Goal: Communication & Community: Answer question/provide support

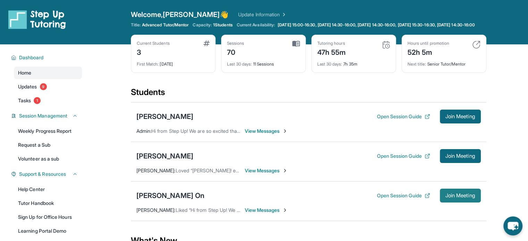
click at [464, 198] on span "Join Meeting" at bounding box center [461, 196] width 30 height 4
click at [151, 200] on div "[PERSON_NAME] On" at bounding box center [170, 196] width 68 height 10
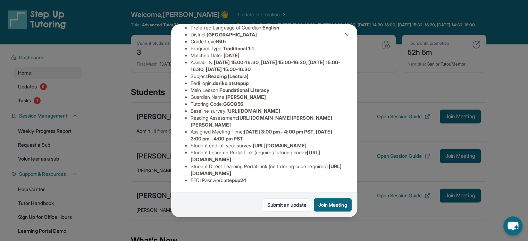
scroll to position [131, 0]
click at [348, 33] on img at bounding box center [347, 35] width 6 height 6
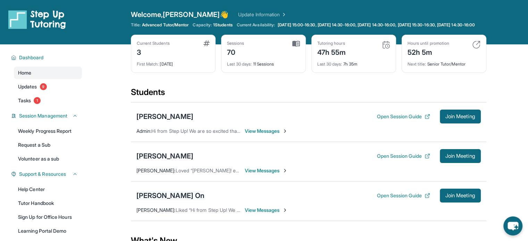
click at [143, 200] on div "[PERSON_NAME] On" at bounding box center [170, 196] width 68 height 10
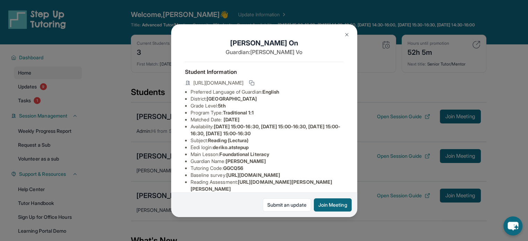
click at [345, 37] on img at bounding box center [347, 35] width 6 height 6
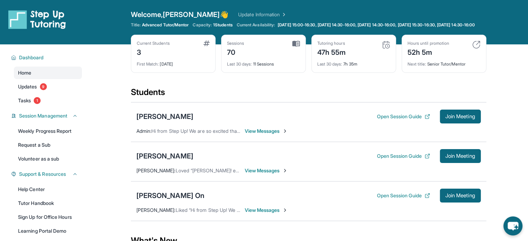
click at [262, 214] on span "View Messages" at bounding box center [266, 210] width 43 height 7
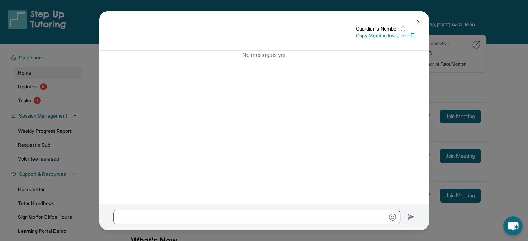
click at [420, 19] on img at bounding box center [419, 22] width 6 height 6
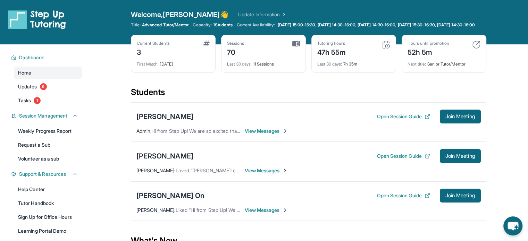
click at [154, 200] on div "[PERSON_NAME] On" at bounding box center [170, 196] width 68 height 10
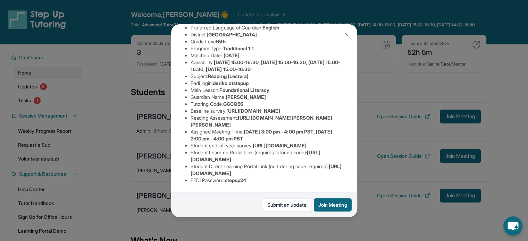
scroll to position [26, 0]
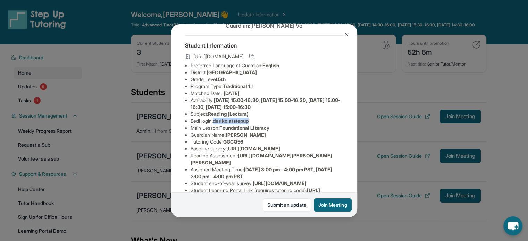
drag, startPoint x: 217, startPoint y: 125, endPoint x: 259, endPoint y: 125, distance: 42.4
click at [259, 125] on li "Eedi login : deriko.atstepup" at bounding box center [267, 121] width 153 height 7
copy span "deriko.atstepup"
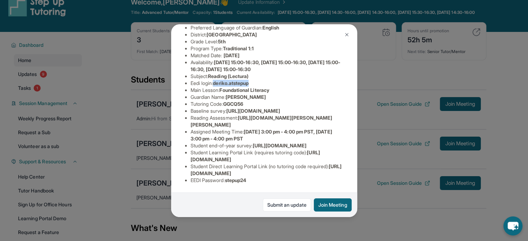
scroll to position [35, 0]
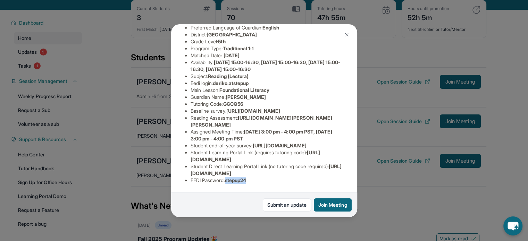
drag, startPoint x: 252, startPoint y: 175, endPoint x: 229, endPoint y: 180, distance: 23.8
click at [229, 180] on div "Student Information https://student-portal.stepuptutoring.org/student/GGCQ56 Pr…" at bounding box center [264, 94] width 158 height 192
copy span "stepup24"
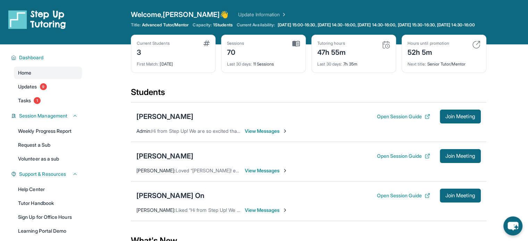
click at [154, 201] on div "[PERSON_NAME] On" at bounding box center [170, 196] width 68 height 10
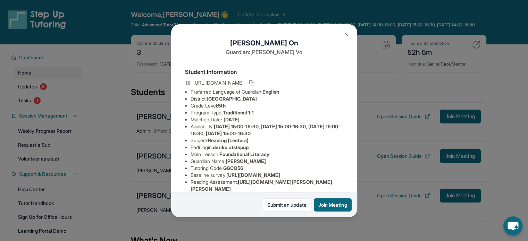
click at [347, 35] on img at bounding box center [347, 35] width 6 height 6
